Goal: Task Accomplishment & Management: Use online tool/utility

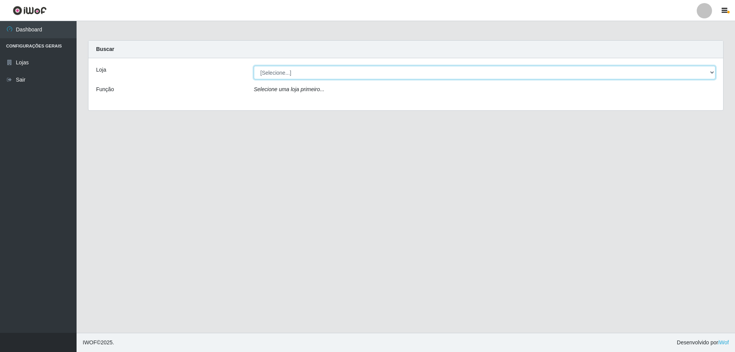
click at [306, 69] on select "[Selecione...] SuperShow Bis - Avenida 6 SuperShow [GEOGRAPHIC_DATA]" at bounding box center [484, 72] width 461 height 13
select select "60"
click at [254, 66] on select "[Selecione...] SuperShow Bis - Avenida 6 SuperShow [GEOGRAPHIC_DATA]" at bounding box center [484, 72] width 461 height 13
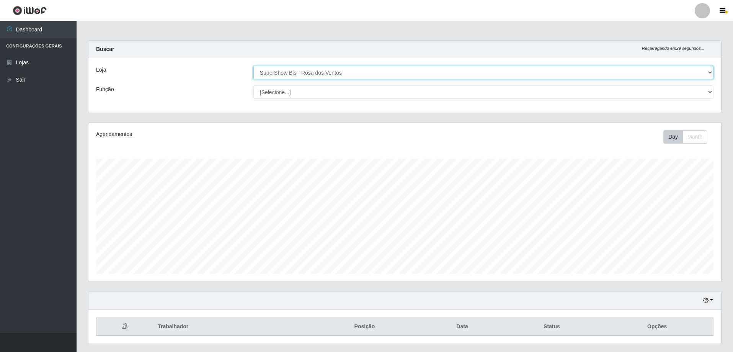
scroll to position [159, 632]
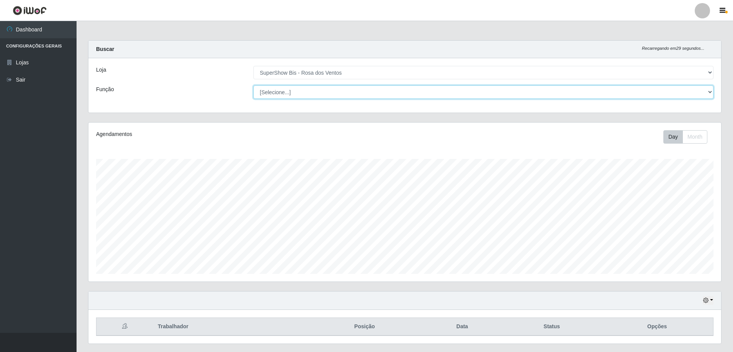
click at [305, 94] on select "[Selecione...] ASG ASG + ASG ++ Auxiliar de Cozinha Balconista de Açougue Balco…" at bounding box center [483, 91] width 460 height 13
select select "1"
click at [253, 85] on select "[Selecione...] ASG ASG + ASG ++ Auxiliar de Cozinha Balconista de Açougue Balco…" at bounding box center [483, 91] width 460 height 13
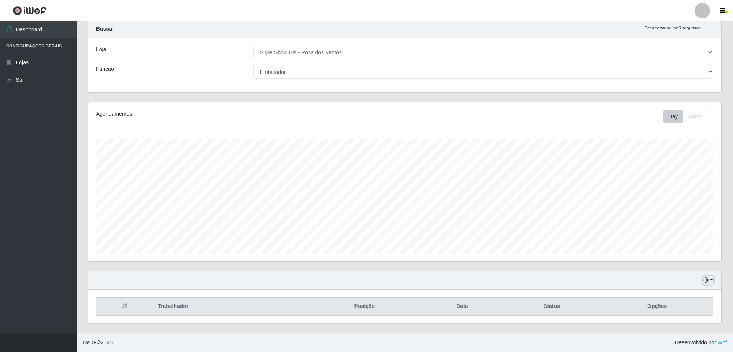
click at [712, 279] on button "button" at bounding box center [707, 279] width 11 height 9
click at [668, 236] on button "3 dias" at bounding box center [682, 235] width 60 height 16
click at [711, 279] on button "button" at bounding box center [707, 279] width 11 height 9
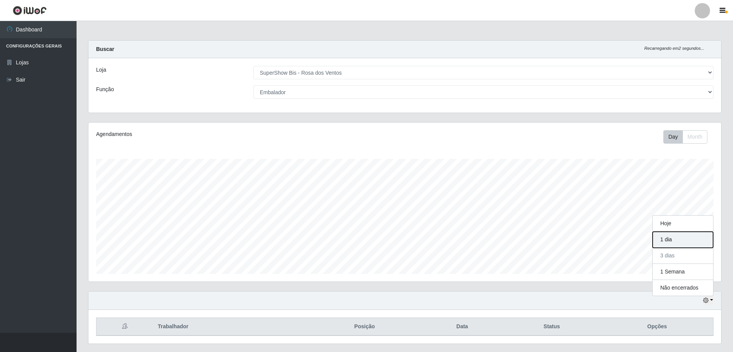
click at [671, 238] on button "1 dia" at bounding box center [682, 239] width 60 height 16
click at [711, 301] on button "button" at bounding box center [707, 300] width 11 height 9
